Goal: Information Seeking & Learning: Learn about a topic

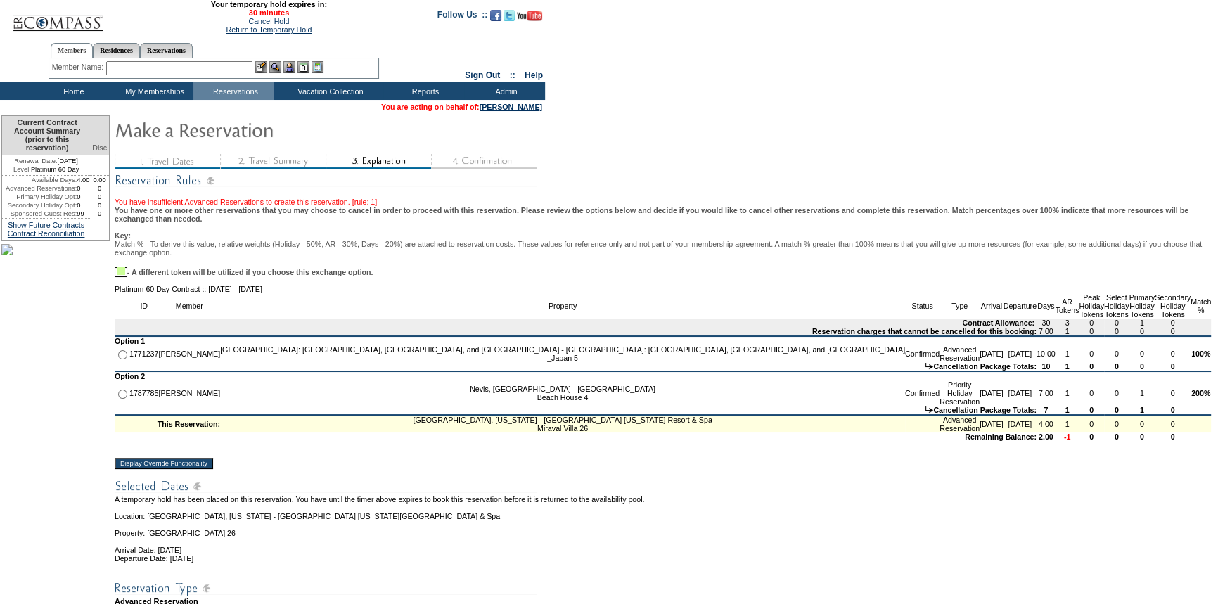
click at [985, 301] on form "29:52 Your temporary hold expires in: 30 minutes Cancel Hold Return to Temporar…" at bounding box center [609, 564] width 1218 height 1128
click at [277, 25] on link "Cancel Hold" at bounding box center [268, 21] width 41 height 8
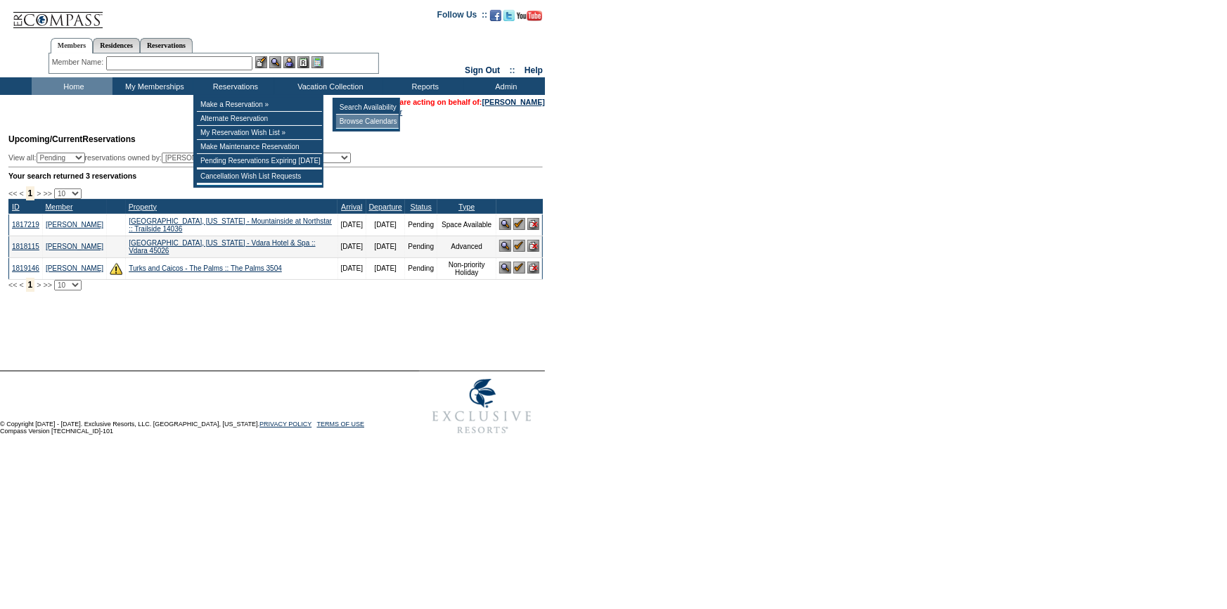
click at [362, 120] on td "Browse Calendars" at bounding box center [367, 122] width 63 height 14
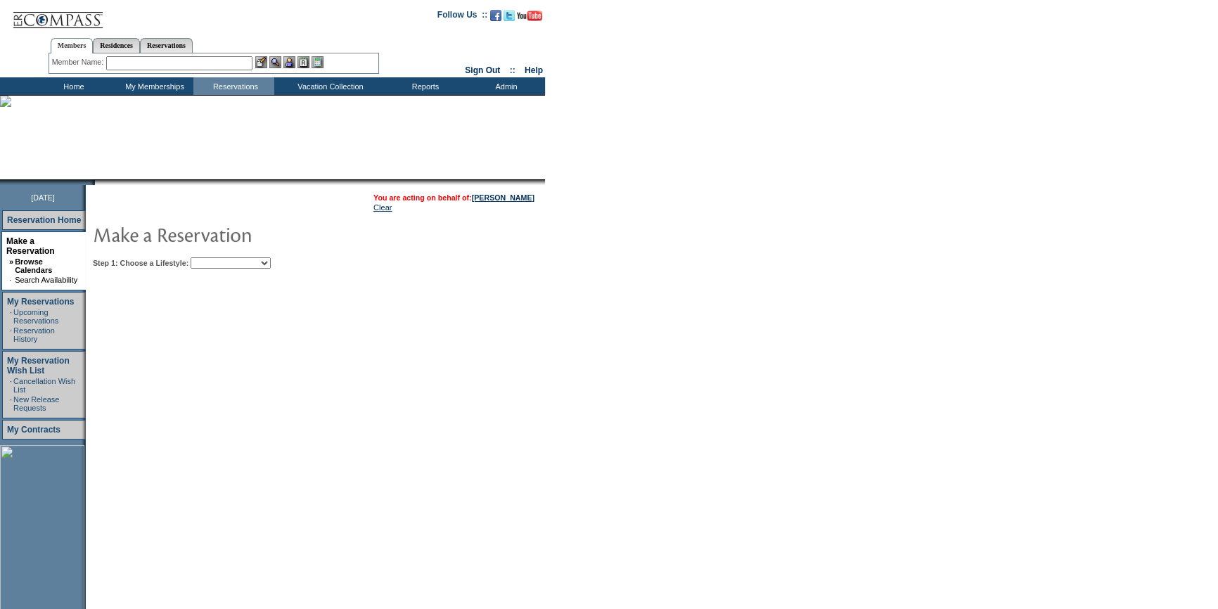
click at [302, 259] on div "Step 1: Choose a Lifestyle: Beach Leisure Metropolitan Mountain OIAL for Advent…" at bounding box center [360, 262] width 534 height 11
click at [271, 266] on select "Beach Leisure Metropolitan Mountain OIAL for Adventure OIAL for Couples OIAL fo…" at bounding box center [231, 262] width 80 height 11
select select "Leisure"
click at [214, 257] on select "Beach Leisure Metropolitan Mountain OIAL for Adventure OIAL for Couples OIAL fo…" at bounding box center [231, 262] width 80 height 11
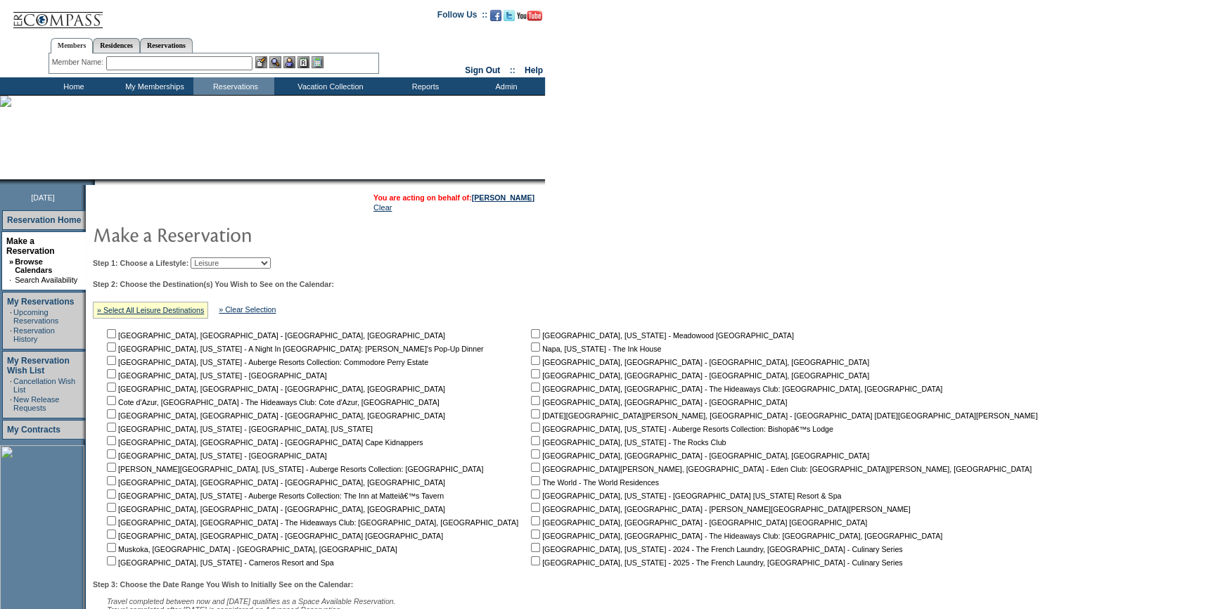
click at [531, 494] on input "checkbox" at bounding box center [535, 493] width 9 height 9
checkbox input "true"
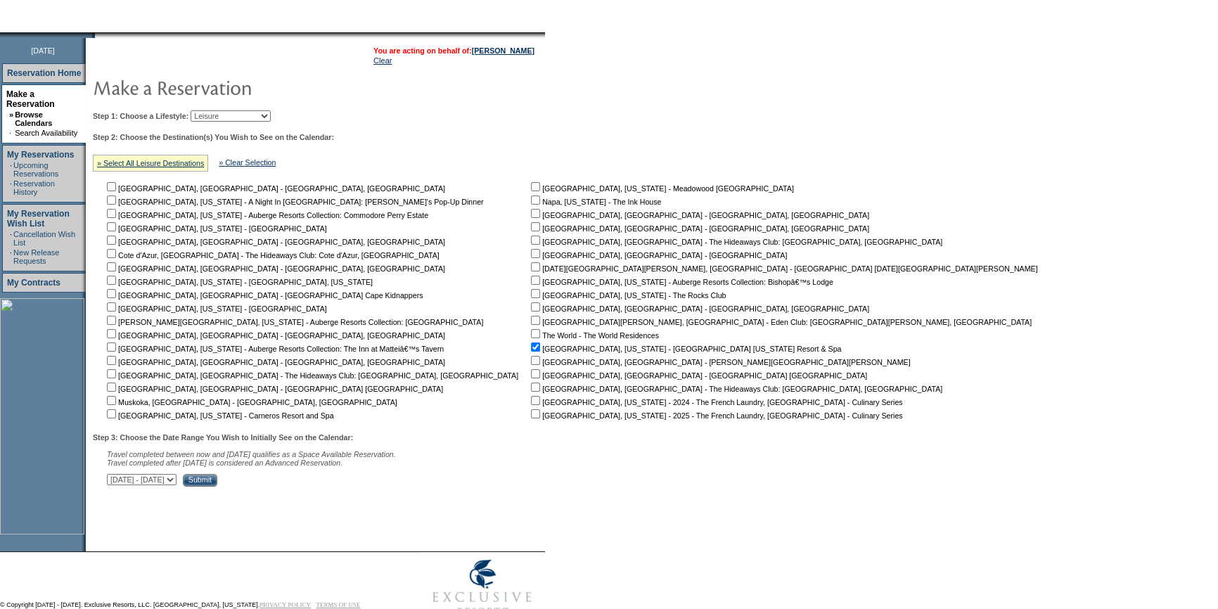
scroll to position [157, 0]
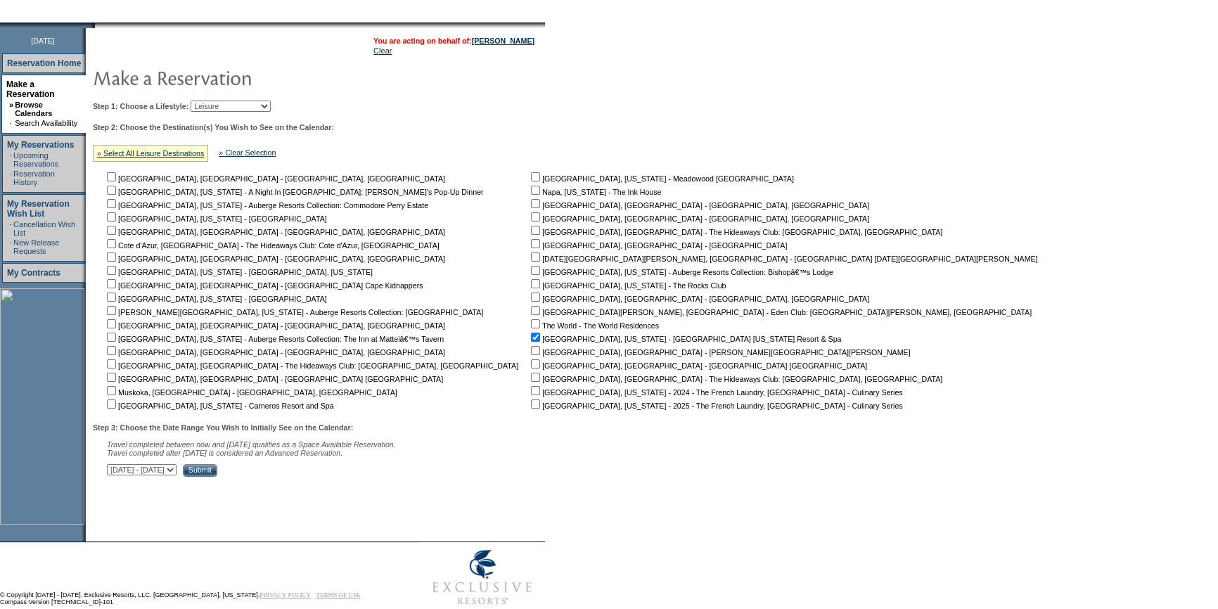
click at [177, 474] on select "[DATE] - [DATE] [DATE] - [DATE] [DATE] - [DATE] [DATE] - [DATE] [DATE] - [DATE]…" at bounding box center [142, 469] width 70 height 11
select select "[DATE]|[DATE]"
click at [114, 467] on select "[DATE] - [DATE] [DATE] - [DATE] [DATE] - [DATE] [DATE] - [DATE] [DATE] - [DATE]…" at bounding box center [142, 469] width 70 height 11
click at [217, 468] on input "Submit" at bounding box center [200, 470] width 34 height 13
